Goal: Transaction & Acquisition: Book appointment/travel/reservation

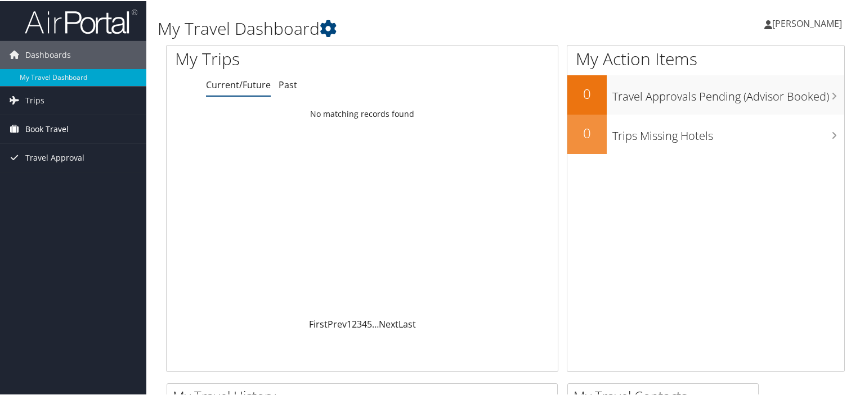
click at [50, 132] on span "Book Travel" at bounding box center [46, 128] width 43 height 28
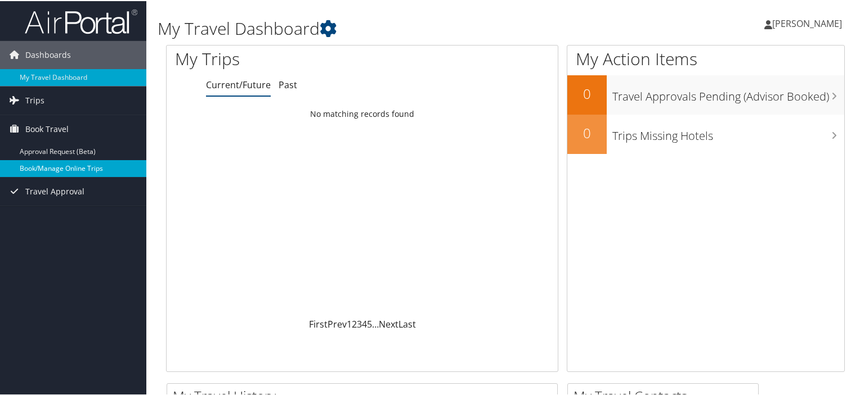
click at [54, 167] on link "Book/Manage Online Trips" at bounding box center [73, 167] width 146 height 17
click at [83, 168] on link "Book/Manage Online Trips" at bounding box center [73, 167] width 146 height 17
